Goal: Task Accomplishment & Management: Use online tool/utility

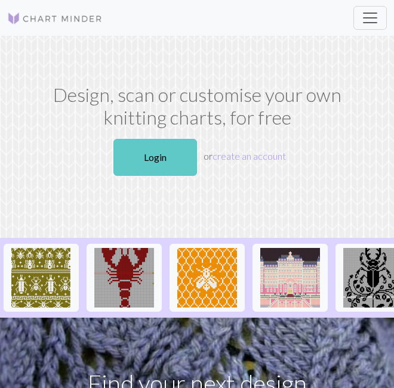
click at [144, 154] on link "Login" at bounding box center [155, 157] width 84 height 37
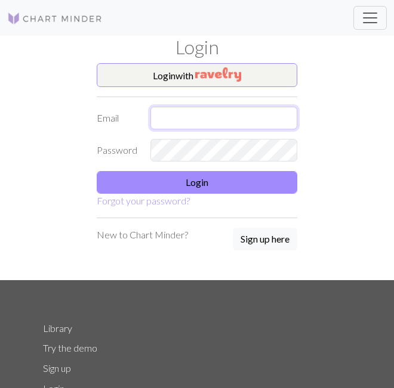
type input "[EMAIL_ADDRESS][DOMAIN_NAME]"
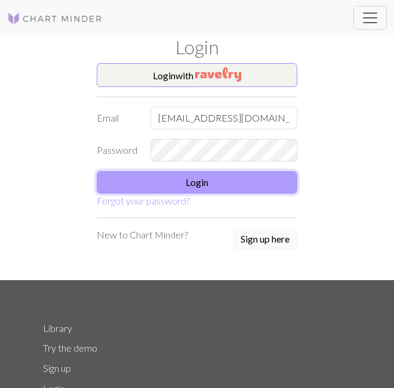
click at [145, 181] on button "Login" at bounding box center [197, 182] width 201 height 23
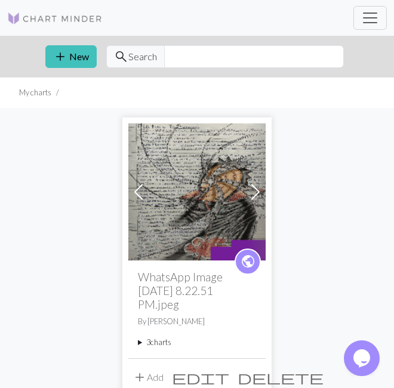
click at [151, 344] on summary "3 charts" at bounding box center [197, 342] width 118 height 11
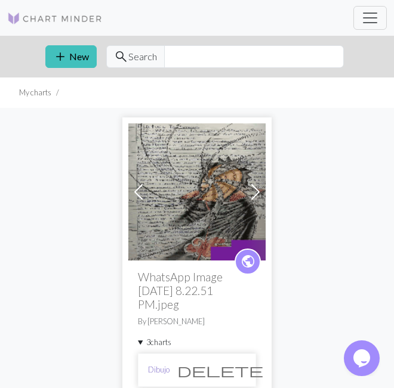
click at [161, 372] on link "Dibujo" at bounding box center [158, 370] width 21 height 11
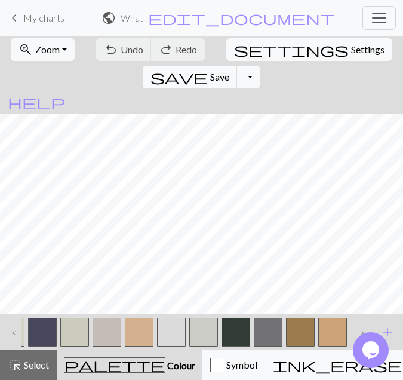
scroll to position [0, 1599]
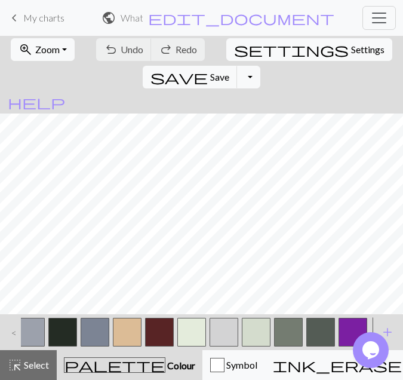
click at [345, 325] on button "button" at bounding box center [352, 331] width 29 height 29
click at [36, 365] on span "Select" at bounding box center [35, 364] width 27 height 11
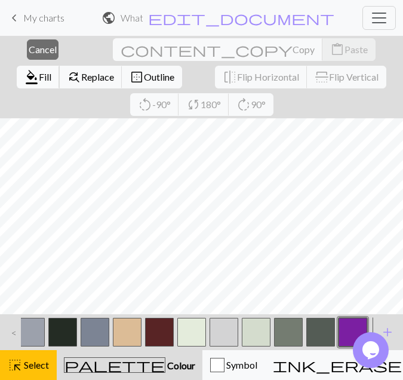
click at [51, 71] on span "Fill" at bounding box center [45, 76] width 13 height 11
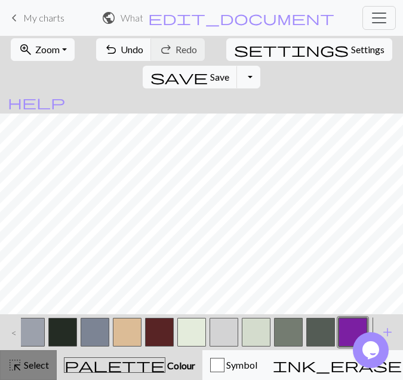
click at [29, 371] on button "highlight_alt Select Select" at bounding box center [28, 365] width 57 height 30
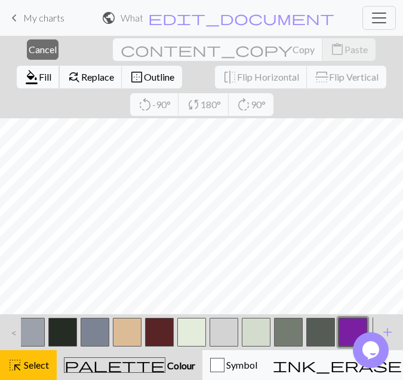
click at [51, 71] on span "Fill" at bounding box center [45, 76] width 13 height 11
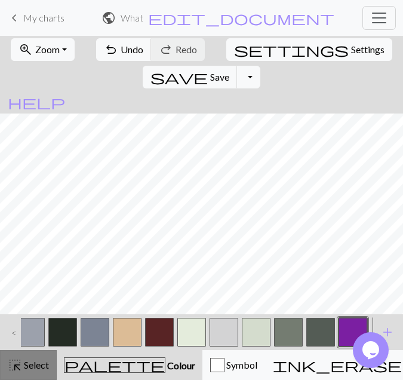
click at [34, 362] on span "Select" at bounding box center [35, 364] width 27 height 11
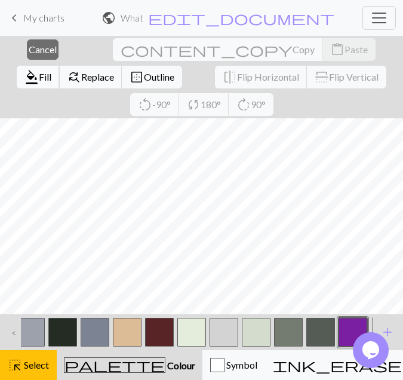
click at [39, 69] on span "format_color_fill" at bounding box center [31, 77] width 14 height 17
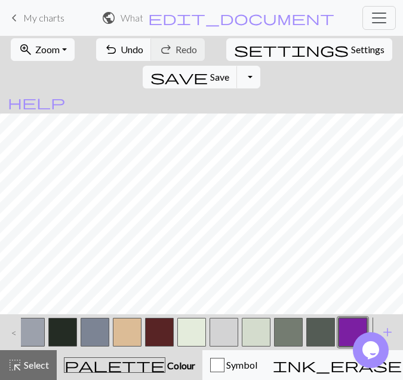
scroll to position [2961, 1542]
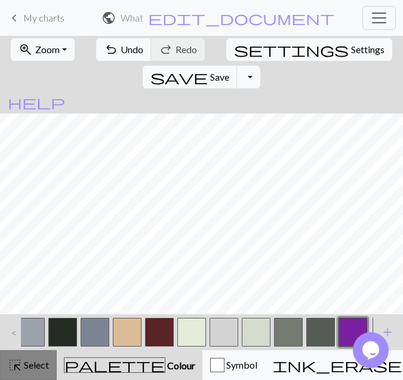
click at [21, 372] on span "highlight_alt" at bounding box center [15, 364] width 14 height 17
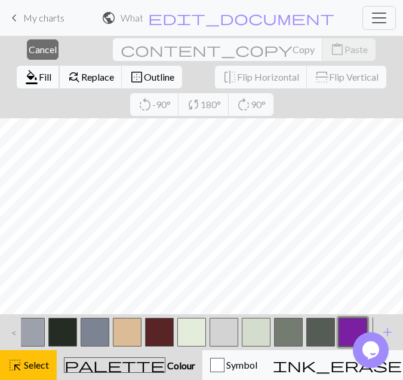
click at [51, 71] on span "Fill" at bounding box center [45, 76] width 13 height 11
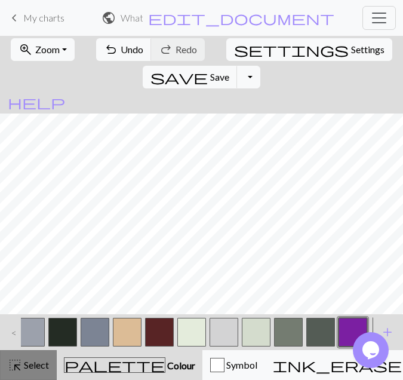
click at [35, 359] on span "Select" at bounding box center [35, 364] width 27 height 11
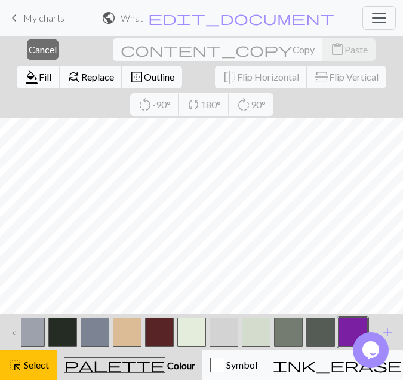
click at [51, 71] on span "Fill" at bounding box center [45, 76] width 13 height 11
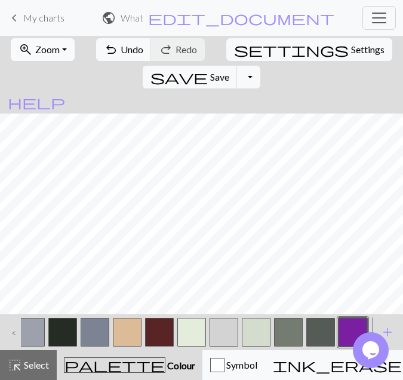
click at [54, 51] on span "Zoom" at bounding box center [47, 49] width 24 height 11
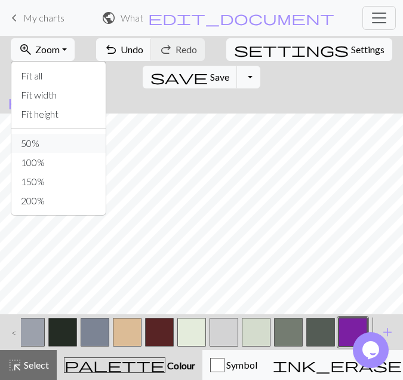
click at [47, 143] on button "50%" at bounding box center [58, 143] width 94 height 19
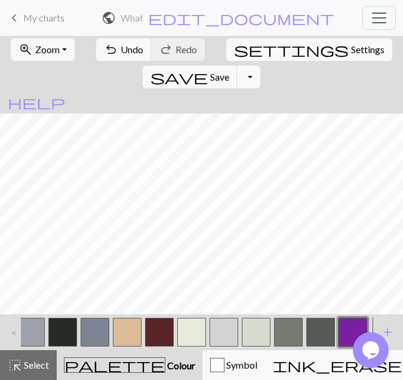
scroll to position [1467, 628]
click at [44, 52] on span "Zoom" at bounding box center [47, 49] width 24 height 11
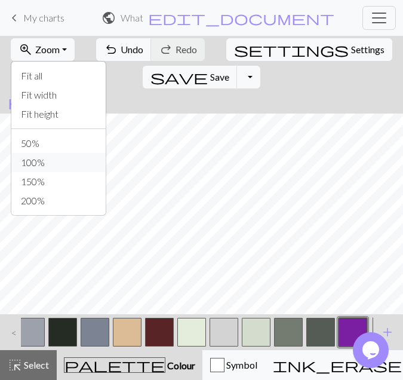
click at [37, 161] on button "100%" at bounding box center [58, 162] width 94 height 19
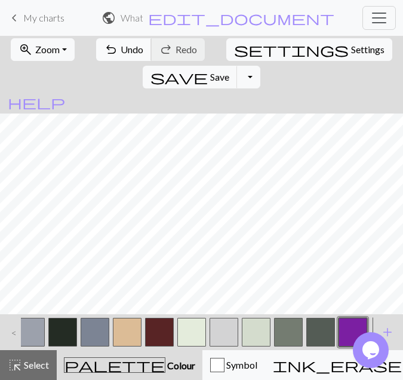
click at [128, 47] on span "Undo" at bounding box center [132, 49] width 23 height 11
click at [121, 53] on span "Undo" at bounding box center [132, 49] width 23 height 11
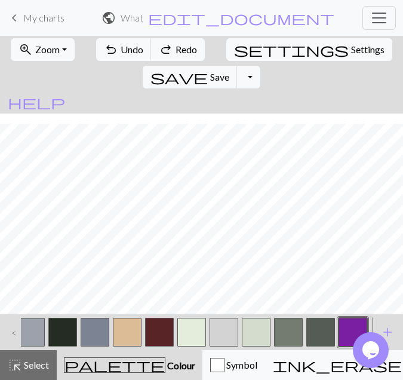
scroll to position [2986, 1636]
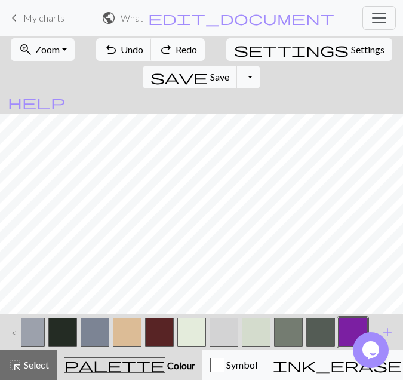
click at [159, 54] on span "redo" at bounding box center [166, 49] width 14 height 17
click at [31, 360] on span "Select" at bounding box center [35, 364] width 27 height 11
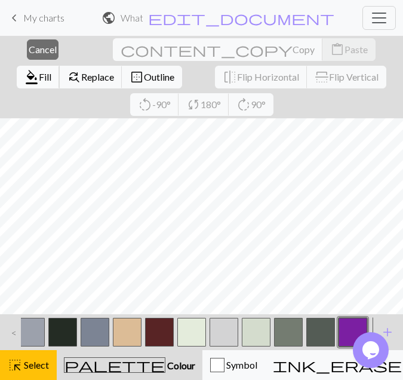
click at [51, 71] on span "Fill" at bounding box center [45, 76] width 13 height 11
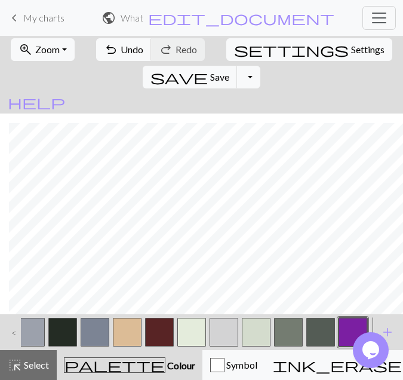
scroll to position [2897, 2047]
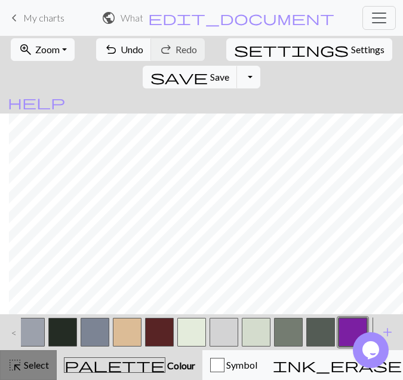
click at [50, 365] on button "highlight_alt Select Select" at bounding box center [28, 365] width 57 height 30
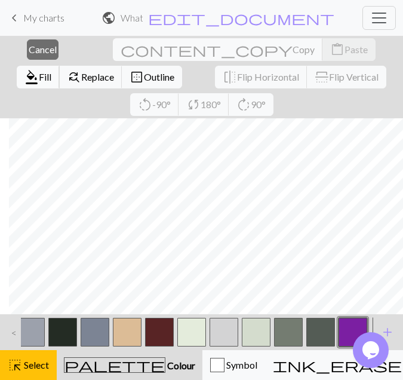
click at [39, 69] on span "format_color_fill" at bounding box center [31, 77] width 14 height 17
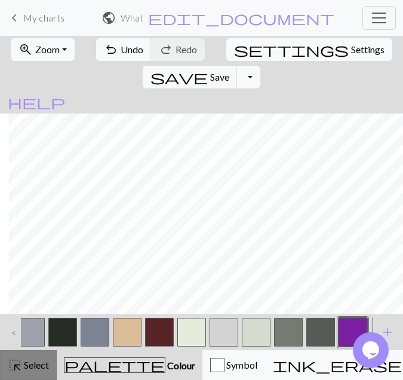
click at [23, 364] on span "Select" at bounding box center [35, 364] width 27 height 11
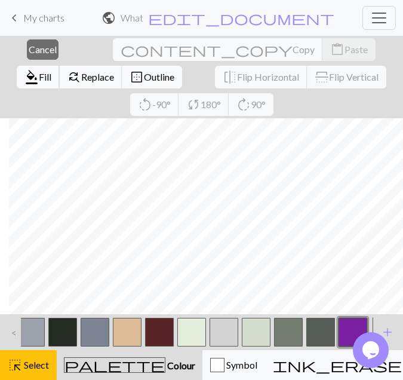
click at [51, 71] on span "Fill" at bounding box center [45, 76] width 13 height 11
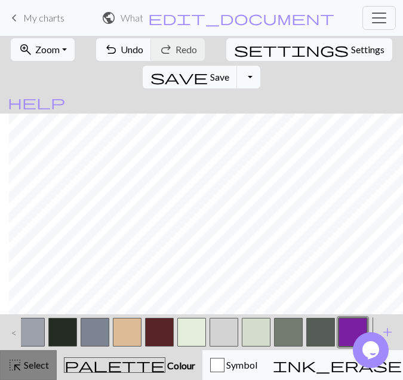
click at [46, 368] on span "Select" at bounding box center [35, 364] width 27 height 11
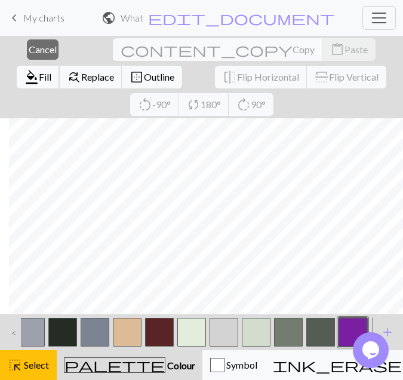
click at [51, 71] on span "Fill" at bounding box center [45, 76] width 13 height 11
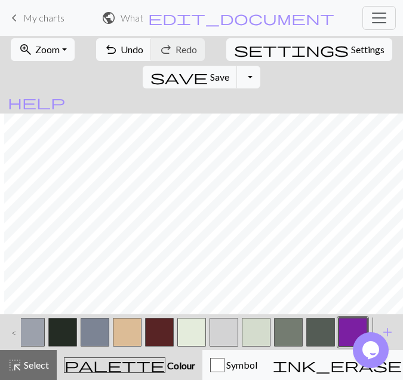
scroll to position [2897, 1969]
click at [45, 371] on div "highlight_alt Select Select" at bounding box center [28, 364] width 41 height 14
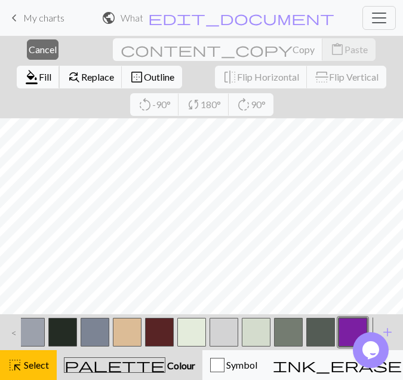
click at [39, 69] on span "format_color_fill" at bounding box center [31, 77] width 14 height 17
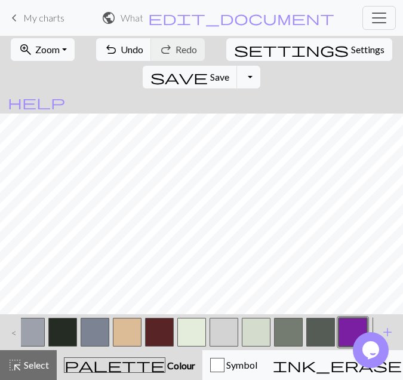
drag, startPoint x: 331, startPoint y: 311, endPoint x: 321, endPoint y: 311, distance: 9.5
click at [321, 316] on div at bounding box center [320, 332] width 32 height 32
click at [17, 360] on span "highlight_alt" at bounding box center [15, 364] width 14 height 17
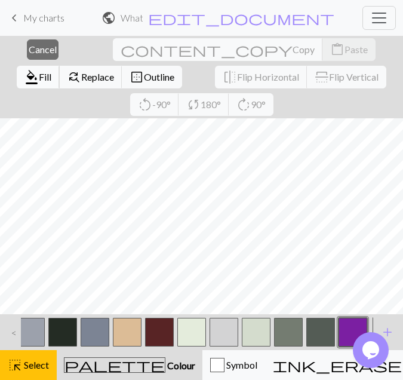
click at [39, 69] on span "format_color_fill" at bounding box center [31, 77] width 14 height 17
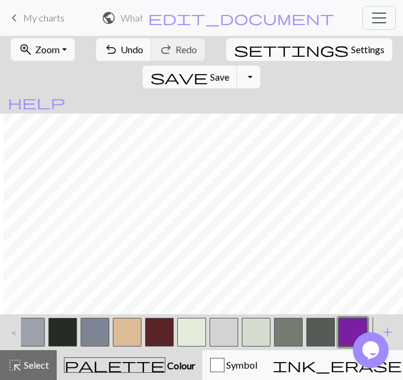
scroll to position [2897, 1812]
click at [24, 368] on span "Select" at bounding box center [35, 364] width 27 height 11
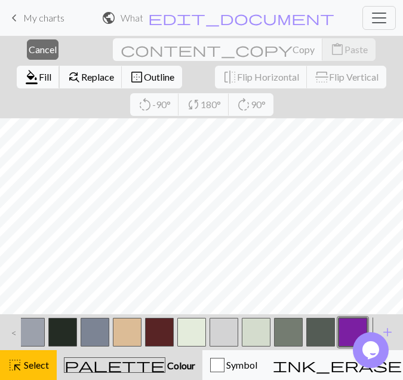
click at [60, 66] on button "format_color_fill Fill" at bounding box center [38, 77] width 43 height 23
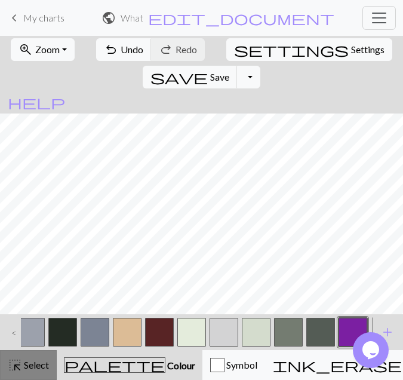
click at [26, 363] on span "Select" at bounding box center [35, 364] width 27 height 11
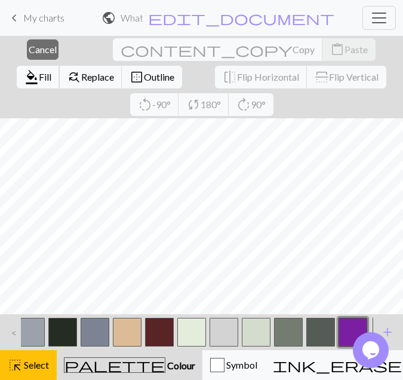
click at [51, 71] on span "Fill" at bounding box center [45, 76] width 13 height 11
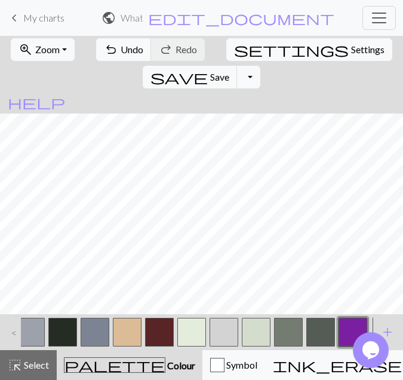
scroll to position [2897, 1640]
click at [32, 365] on span "Select" at bounding box center [35, 364] width 27 height 11
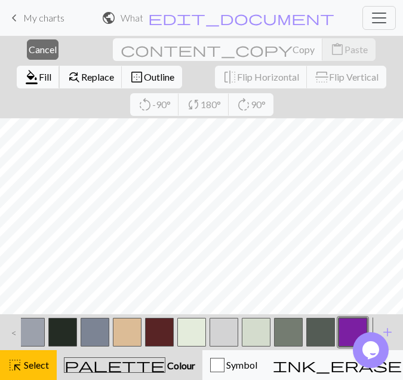
click at [51, 71] on span "Fill" at bounding box center [45, 76] width 13 height 11
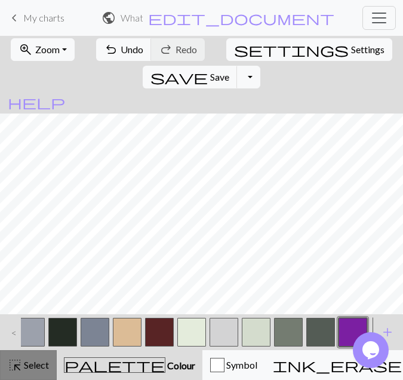
click at [38, 360] on span "Select" at bounding box center [35, 364] width 27 height 11
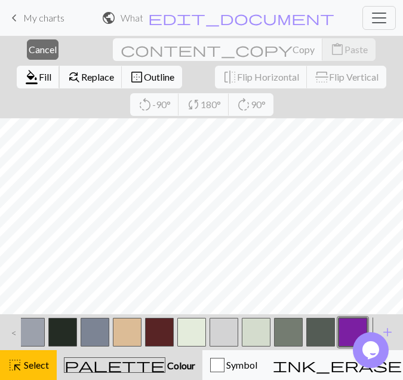
click at [51, 71] on span "Fill" at bounding box center [45, 76] width 13 height 11
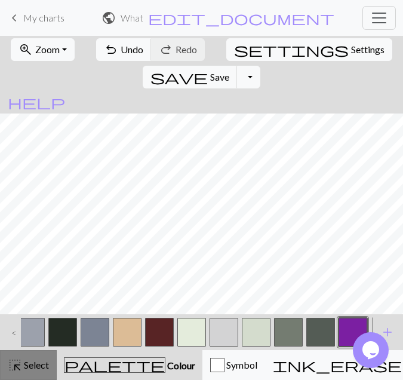
click at [27, 365] on span "Select" at bounding box center [35, 364] width 27 height 11
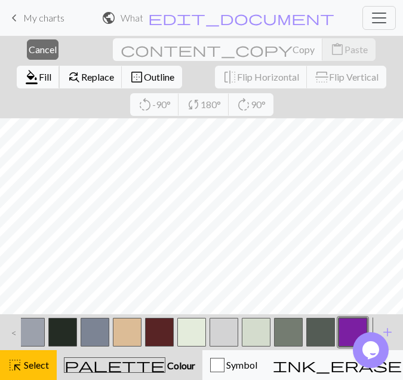
click at [39, 69] on span "format_color_fill" at bounding box center [31, 77] width 14 height 17
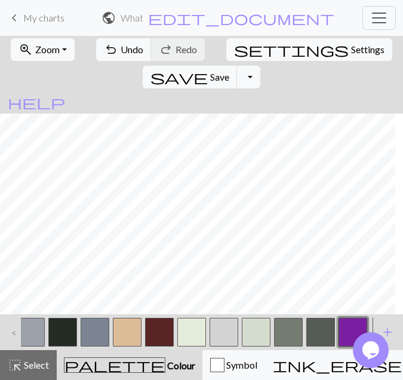
scroll to position [2897, 1538]
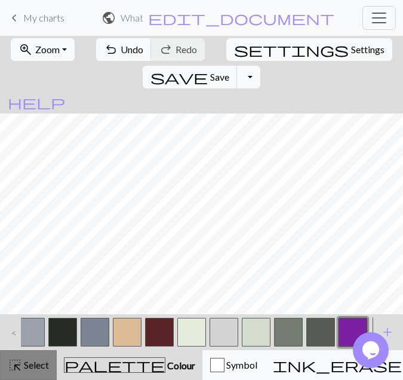
click at [31, 369] on span "Select" at bounding box center [35, 364] width 27 height 11
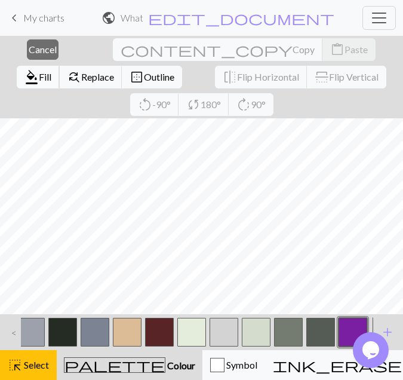
click at [60, 66] on button "format_color_fill Fill" at bounding box center [38, 77] width 43 height 23
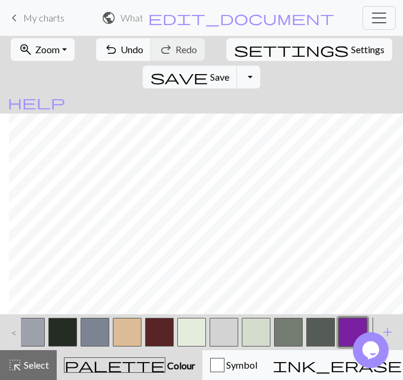
scroll to position [2799, 2047]
click at [34, 362] on span "Select" at bounding box center [35, 364] width 27 height 11
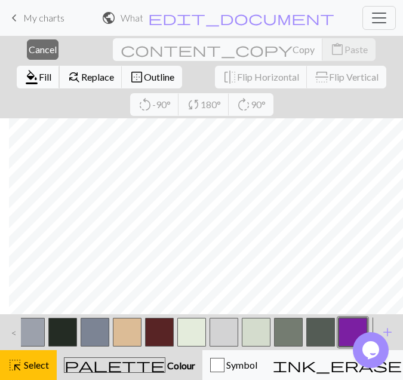
click at [60, 66] on button "format_color_fill Fill" at bounding box center [38, 77] width 43 height 23
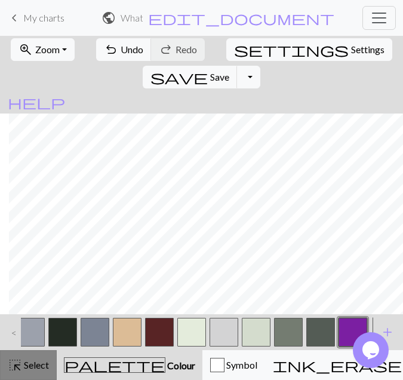
click at [11, 367] on span "highlight_alt" at bounding box center [15, 364] width 14 height 17
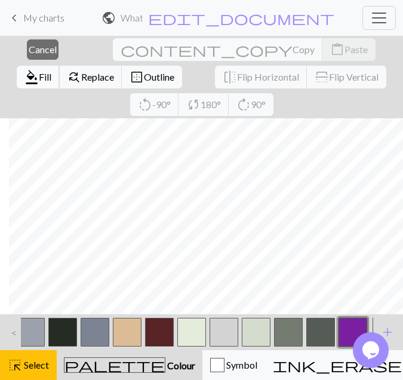
click at [51, 71] on span "Fill" at bounding box center [45, 76] width 13 height 11
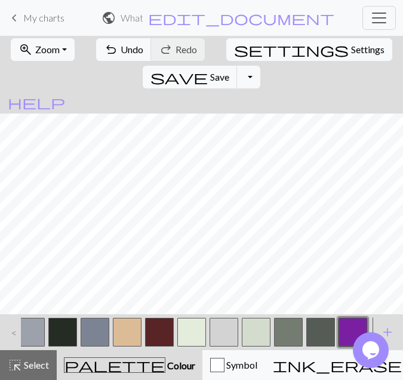
scroll to position [2799, 1945]
click at [32, 361] on span "Select" at bounding box center [35, 364] width 27 height 11
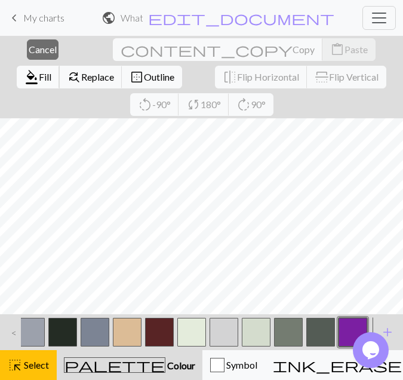
click at [60, 66] on button "format_color_fill Fill" at bounding box center [38, 77] width 43 height 23
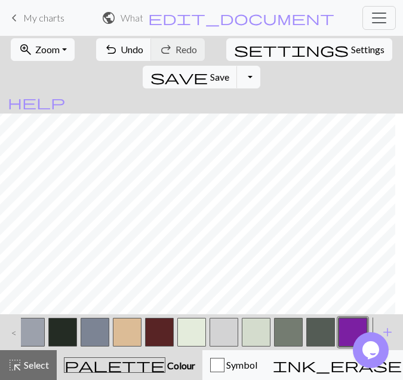
scroll to position [2799, 1859]
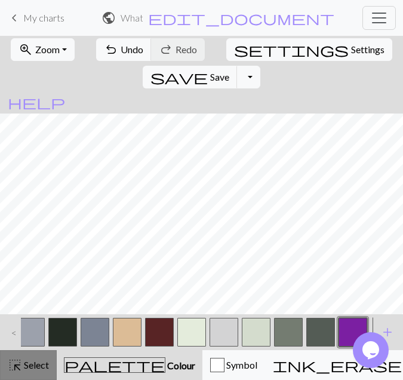
click at [31, 363] on span "Select" at bounding box center [35, 364] width 27 height 11
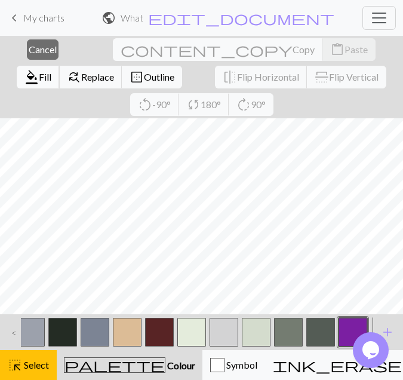
click at [51, 71] on span "Fill" at bounding box center [45, 76] width 13 height 11
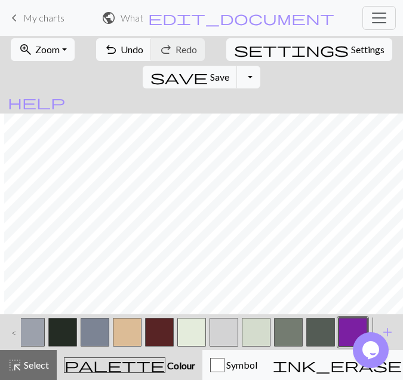
scroll to position [2799, 1820]
click at [26, 362] on span "Select" at bounding box center [35, 364] width 27 height 11
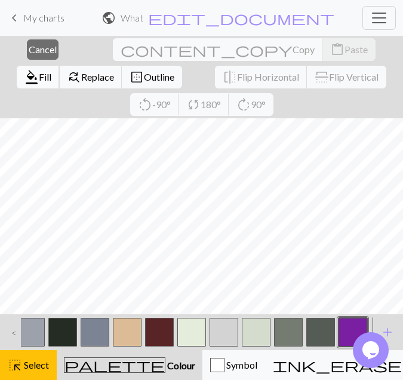
click at [51, 71] on span "Fill" at bounding box center [45, 76] width 13 height 11
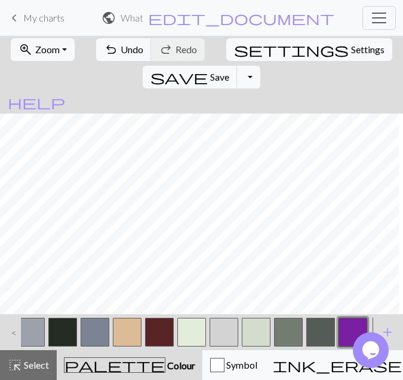
scroll to position [2799, 1691]
click at [38, 363] on span "Select" at bounding box center [35, 364] width 27 height 11
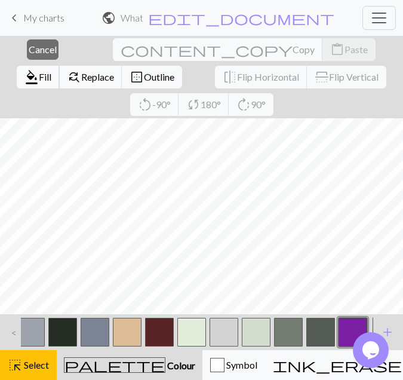
click at [60, 66] on button "format_color_fill Fill" at bounding box center [38, 77] width 43 height 23
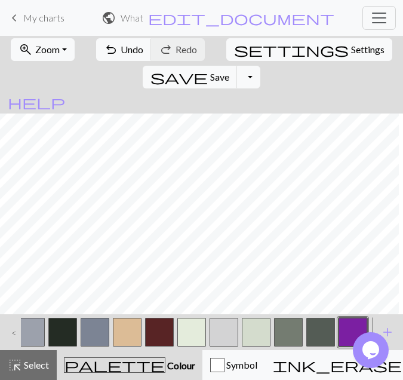
scroll to position [2799, 1636]
click at [29, 365] on span "Select" at bounding box center [35, 364] width 27 height 11
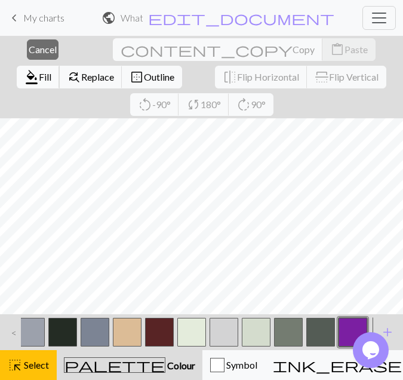
click at [51, 71] on span "Fill" at bounding box center [45, 76] width 13 height 11
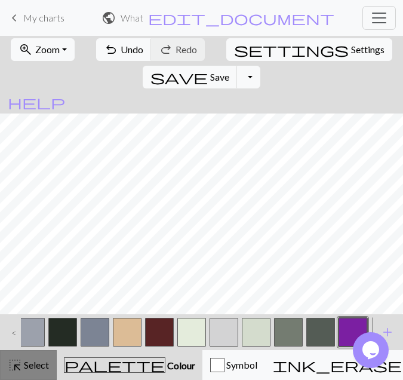
click at [35, 365] on span "Select" at bounding box center [35, 364] width 27 height 11
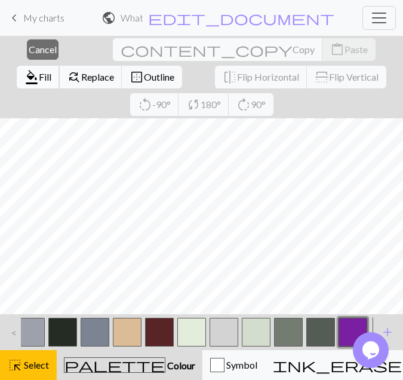
click at [39, 69] on span "format_color_fill" at bounding box center [31, 77] width 14 height 17
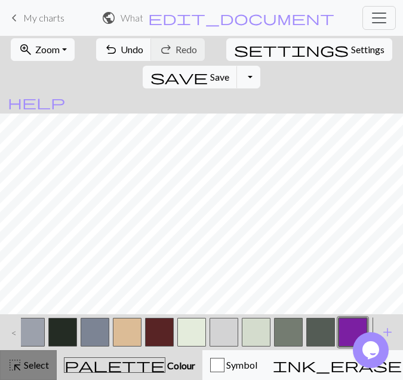
click at [36, 367] on span "Select" at bounding box center [35, 364] width 27 height 11
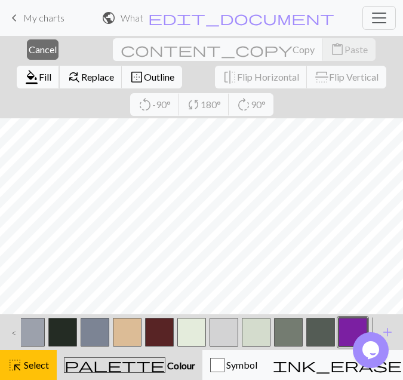
click at [60, 66] on button "format_color_fill Fill" at bounding box center [38, 77] width 43 height 23
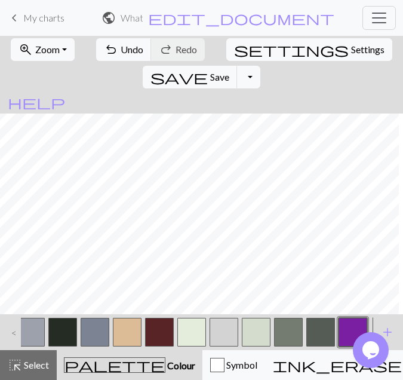
scroll to position [2799, 1522]
click at [50, 365] on button "highlight_alt Select Select" at bounding box center [28, 365] width 57 height 30
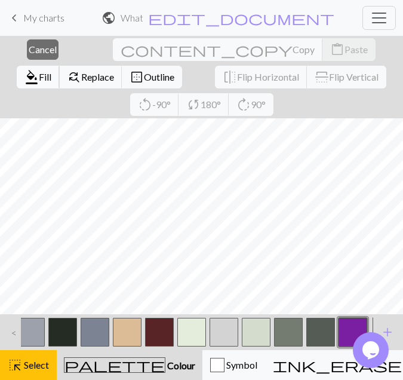
click at [51, 71] on span "Fill" at bounding box center [45, 76] width 13 height 11
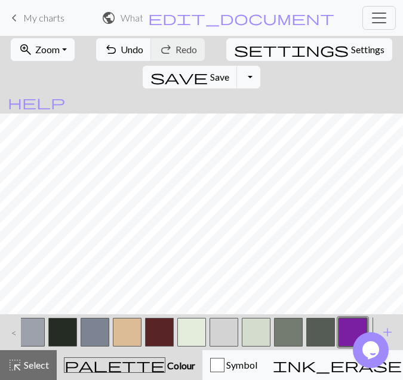
click at [61, 44] on button "zoom_in Zoom Zoom" at bounding box center [43, 49] width 64 height 23
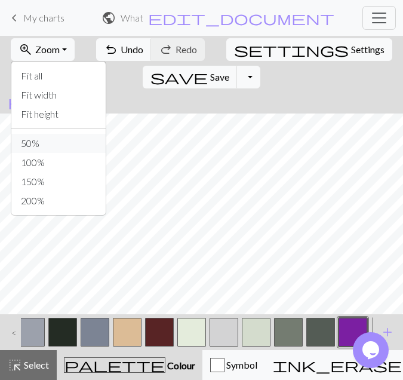
click at [44, 147] on button "50%" at bounding box center [58, 143] width 94 height 19
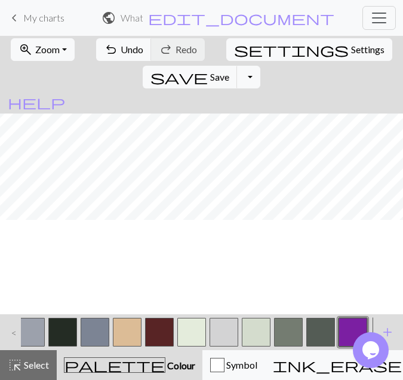
scroll to position [0, 295]
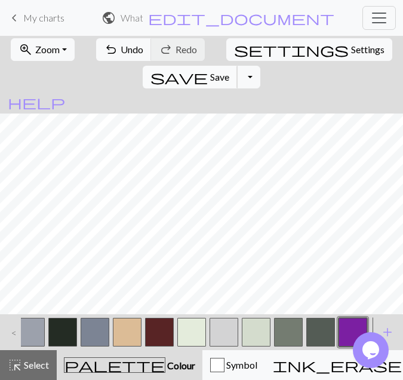
click at [208, 69] on span "save" at bounding box center [178, 77] width 57 height 17
click at [309, 48] on div "Oh no! The chart couldn't be saved this time. Here are some things you can try …" at bounding box center [201, 120] width 403 height 241
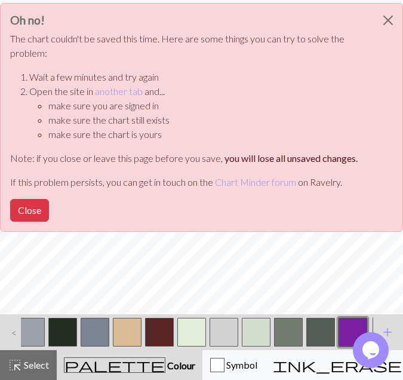
click at [309, 48] on div "Oh no! The chart couldn't be saved this time. Here are some things you can try …" at bounding box center [201, 120] width 403 height 241
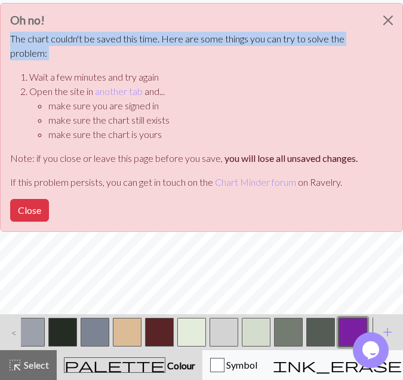
click at [309, 48] on p "The chart couldn't be saved this time. Here are some things you can try to solv…" at bounding box center [191, 46] width 363 height 29
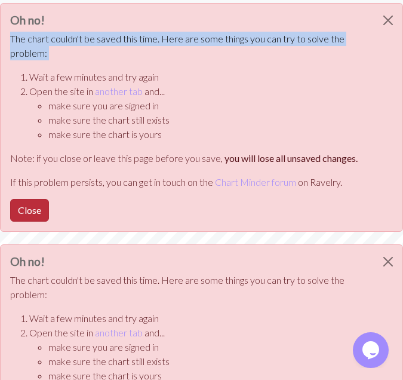
click at [33, 216] on button "Close" at bounding box center [29, 210] width 39 height 23
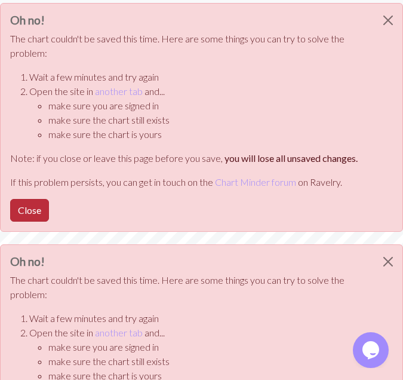
click at [42, 208] on button "Close" at bounding box center [29, 210] width 39 height 23
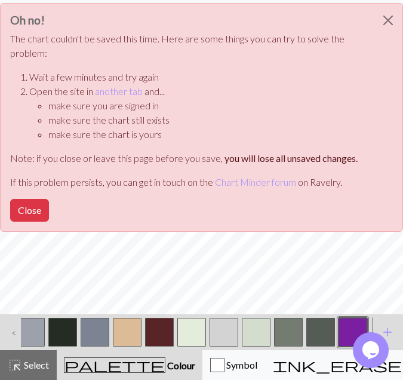
click at [42, 208] on button "Close" at bounding box center [29, 210] width 39 height 23
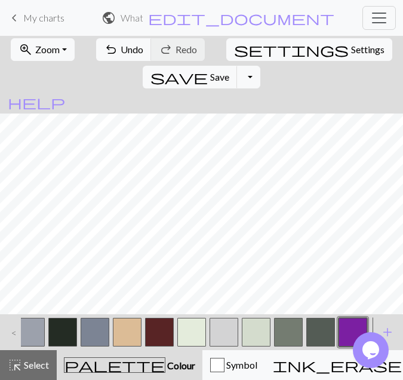
scroll to position [1397, 695]
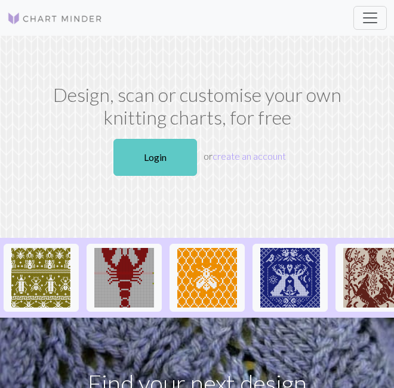
click at [147, 164] on link "Login" at bounding box center [155, 157] width 84 height 37
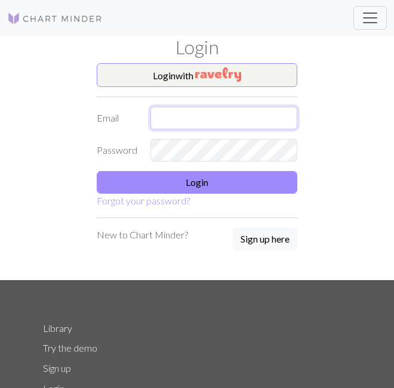
type input "[EMAIL_ADDRESS][DOMAIN_NAME]"
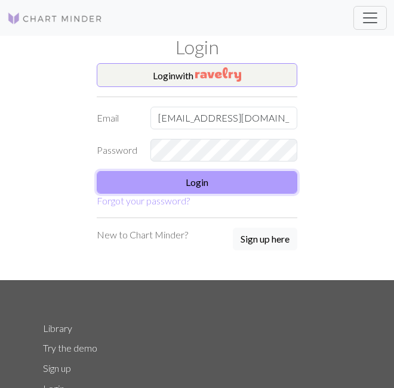
click at [161, 186] on button "Login" at bounding box center [197, 182] width 201 height 23
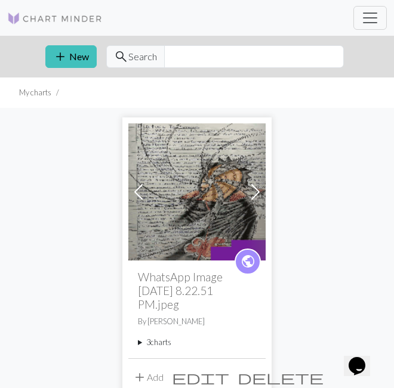
click at [161, 343] on summary "3 charts" at bounding box center [197, 342] width 118 height 11
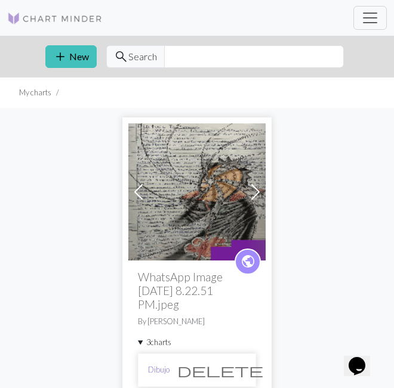
click at [151, 369] on link "Dibujo" at bounding box center [158, 370] width 21 height 11
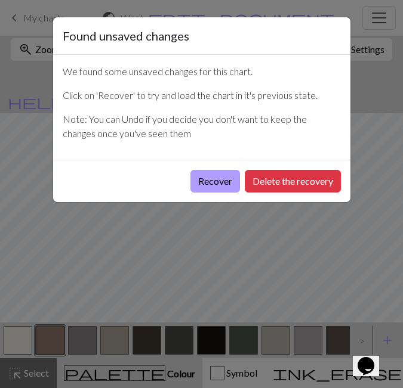
click at [218, 181] on button "Recover" at bounding box center [215, 181] width 50 height 23
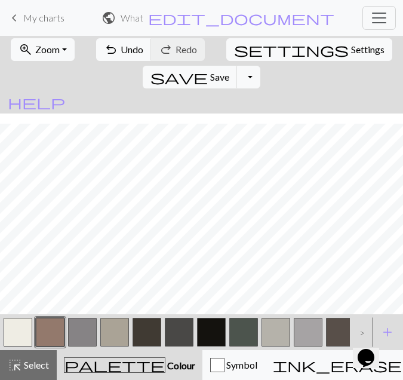
scroll to position [3069, 1389]
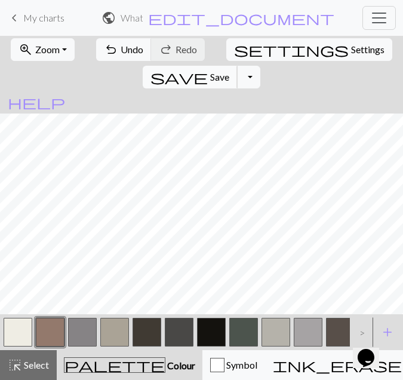
click at [229, 71] on span "Save" at bounding box center [219, 76] width 19 height 11
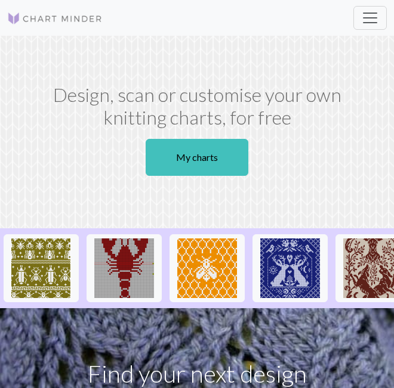
click at [250, 110] on h1 "Design, scan or customise your own knitting charts, for free" at bounding box center [197, 107] width 308 height 46
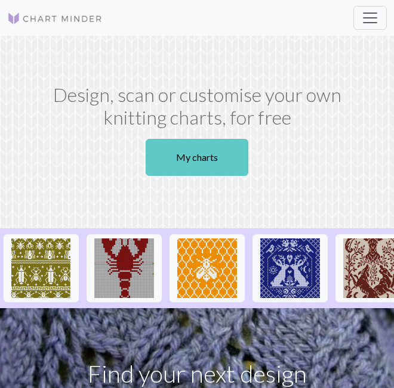
click at [220, 149] on link "My charts" at bounding box center [197, 157] width 103 height 37
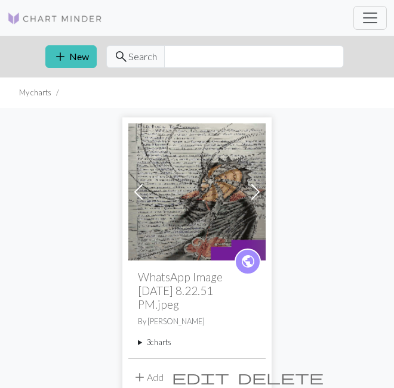
click at [154, 340] on summary "3 charts" at bounding box center [197, 342] width 118 height 11
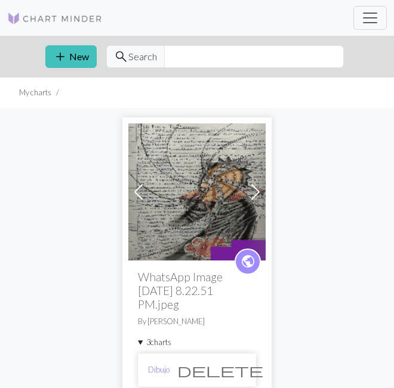
click at [155, 368] on link "Dibujo" at bounding box center [158, 370] width 21 height 11
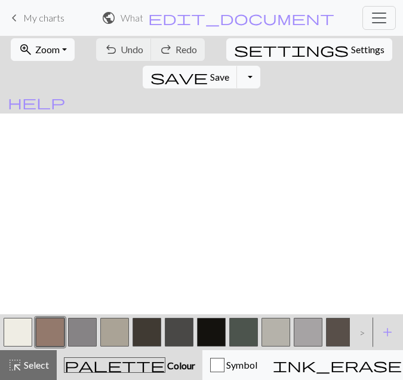
scroll to position [878, 1389]
